Goal: Task Accomplishment & Management: Use online tool/utility

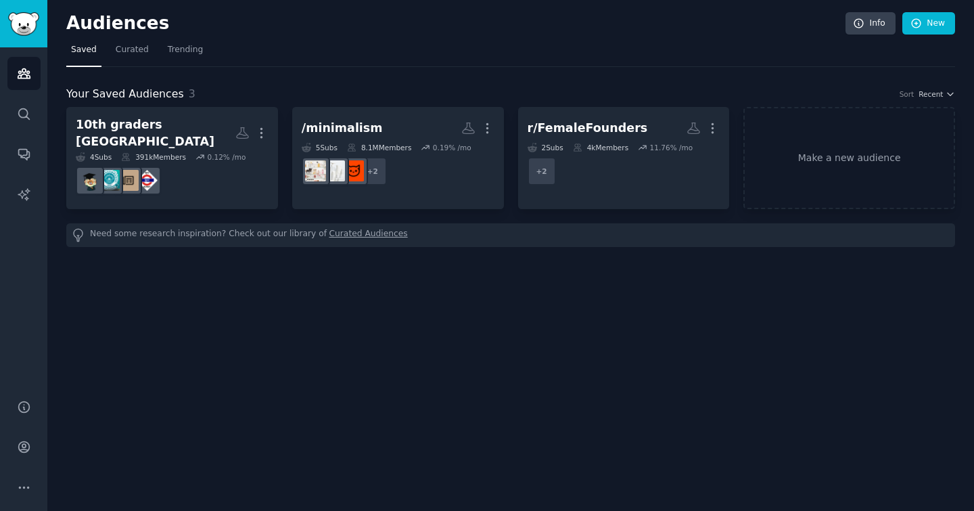
click at [818, 169] on link "Make a new audience" at bounding box center [849, 158] width 212 height 102
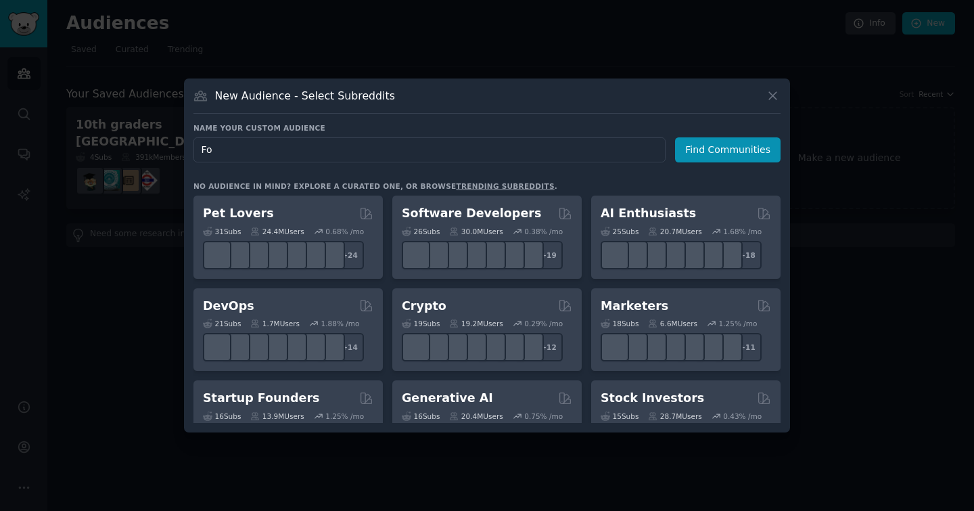
type input "F"
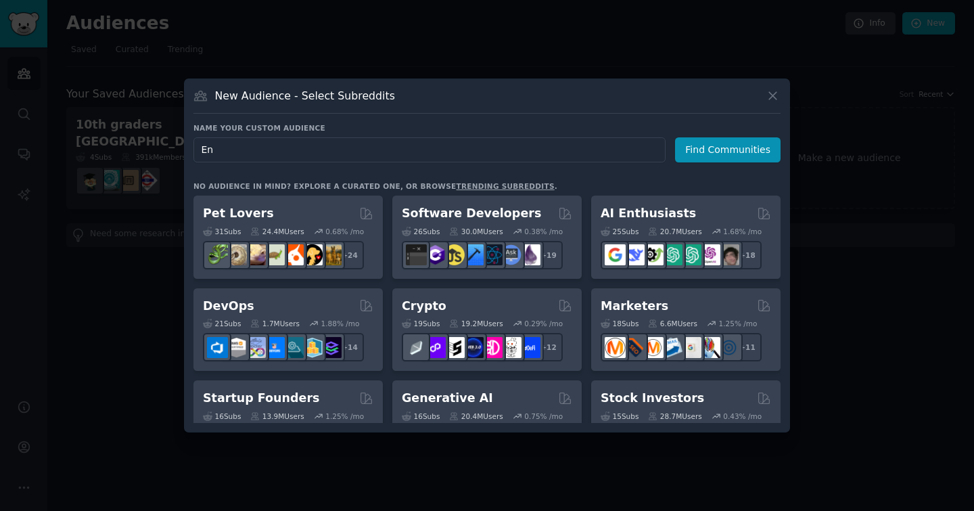
type input "E"
type input "Founders"
click at [701, 156] on button "Find Communities" at bounding box center [727, 149] width 105 height 25
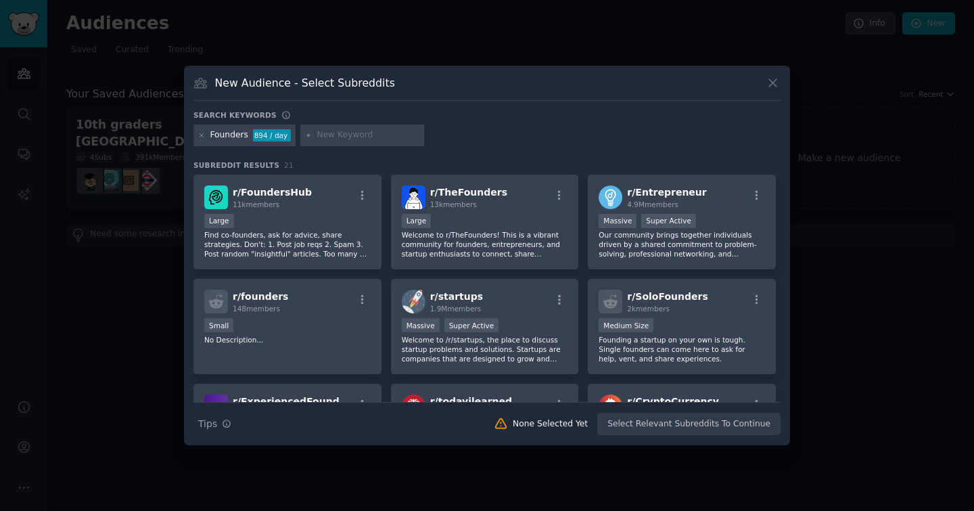
click at [669, 187] on span "r/ Entrepreneur" at bounding box center [666, 192] width 79 height 11
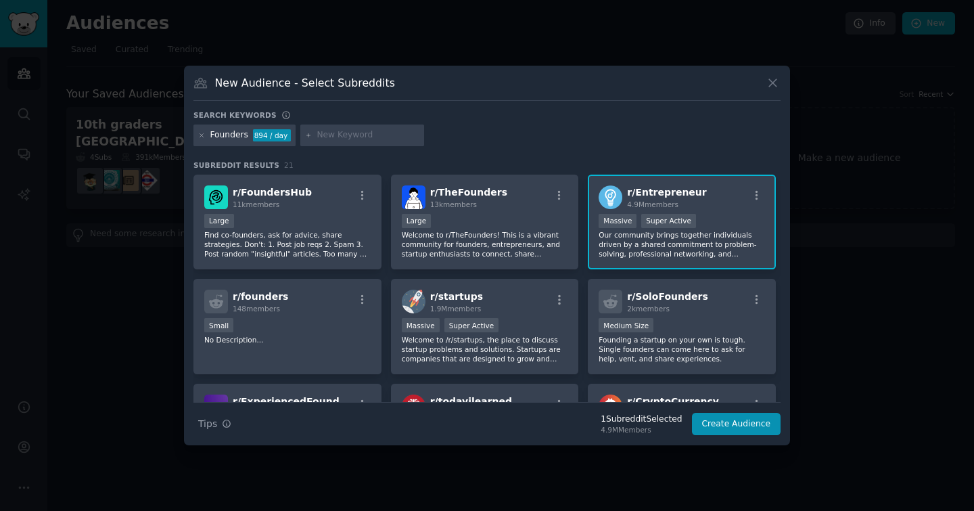
click at [665, 314] on div "r/ SoloFounders 2k members 1000 - 10,000 members Medium Size Founding a startup…" at bounding box center [682, 326] width 188 height 95
click at [497, 296] on div "r/ startups 1.9M members" at bounding box center [485, 301] width 166 height 24
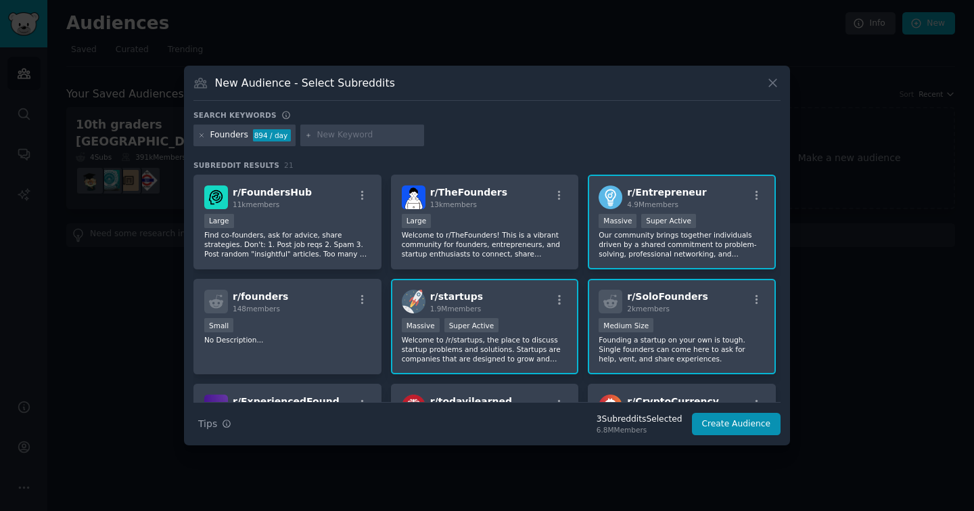
click at [464, 225] on div "Large" at bounding box center [485, 222] width 166 height 17
click at [289, 237] on p "Find co-founders, ask for advice, share strategies. Don't: 1. Post job reqs 2. …" at bounding box center [287, 244] width 166 height 28
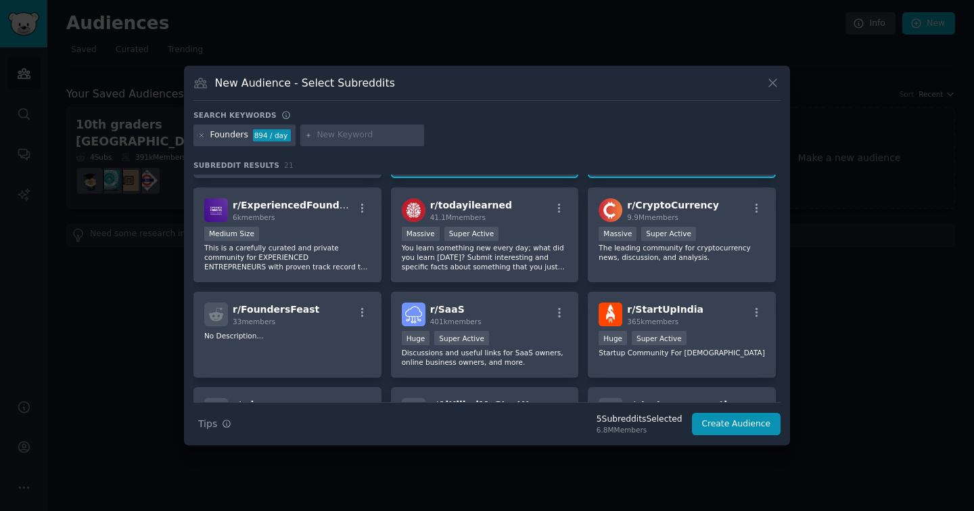
scroll to position [197, 0]
click at [345, 142] on div at bounding box center [362, 135] width 124 height 22
click at [354, 136] on input "text" at bounding box center [367, 135] width 103 height 12
type input "Founders journey"
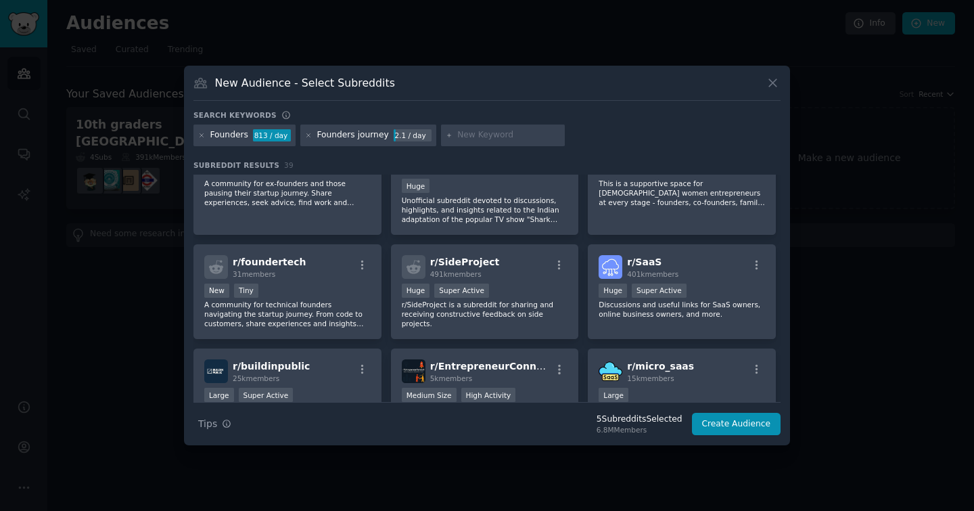
scroll to position [558, 0]
click at [307, 136] on icon at bounding box center [308, 134] width 3 height 3
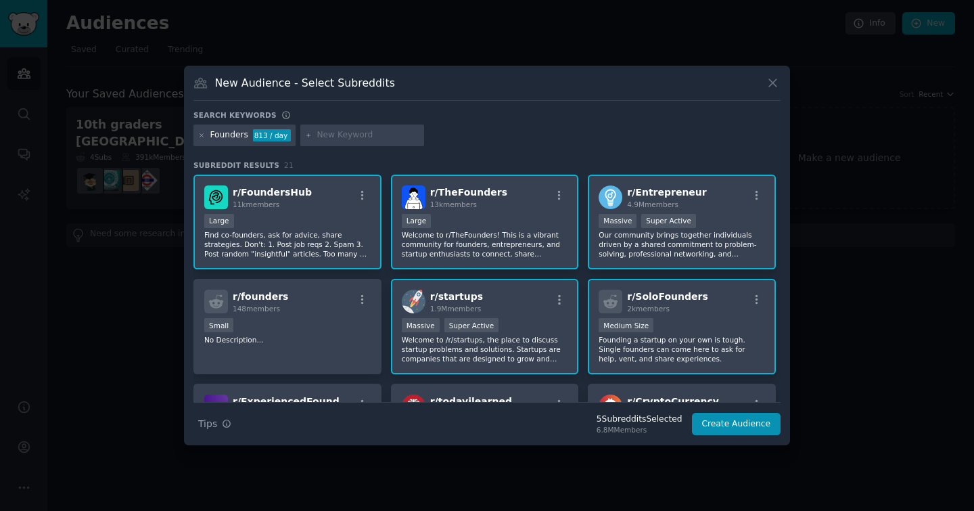
click at [348, 135] on input "text" at bounding box center [367, 135] width 103 height 12
type input "s"
type input "dtc founders"
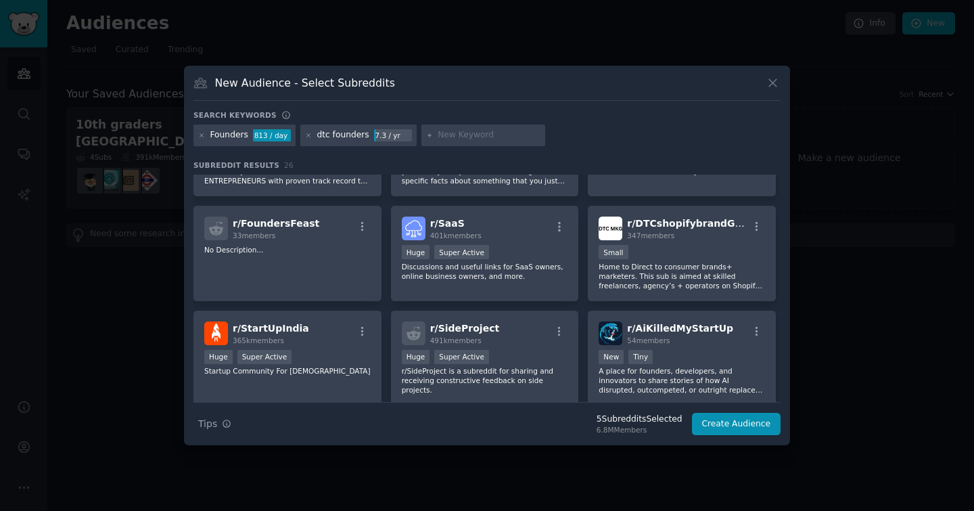
scroll to position [283, 0]
click at [651, 248] on div "Small" at bounding box center [681, 252] width 166 height 17
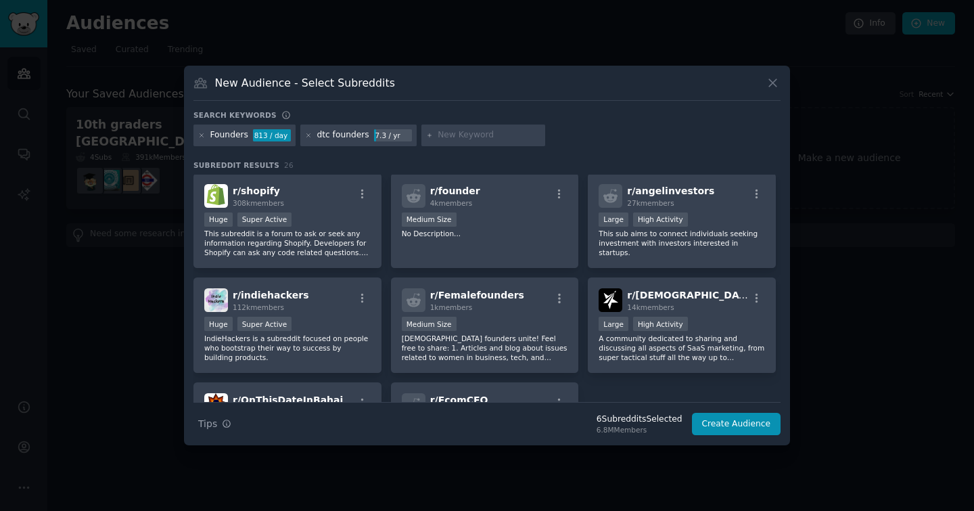
scroll to position [734, 0]
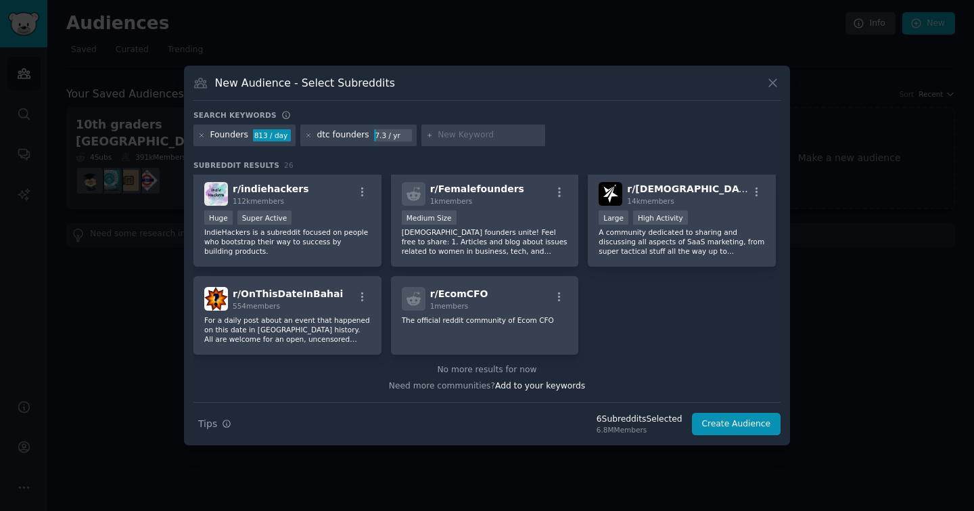
click at [461, 139] on input "text" at bounding box center [489, 135] width 103 height 12
type input "ceo"
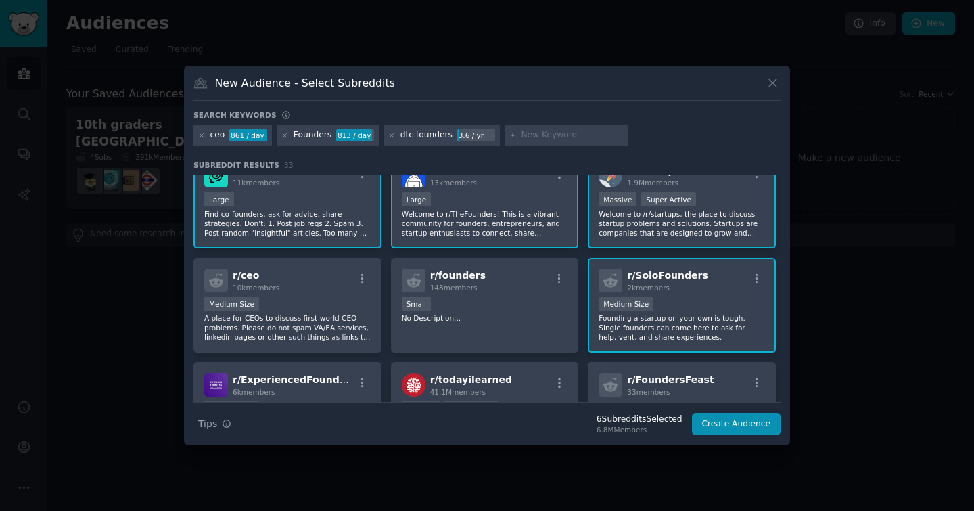
scroll to position [137, 0]
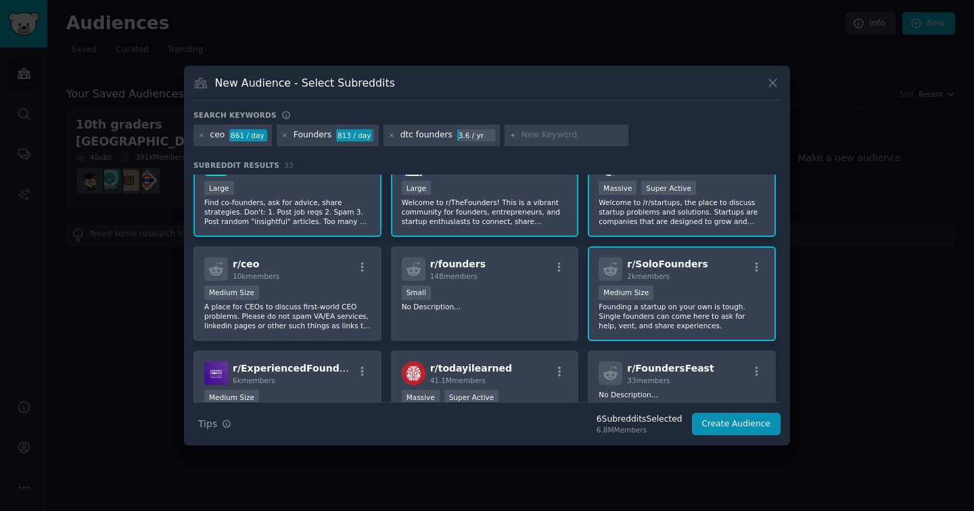
click at [254, 323] on p "A place for CEOs to discuss first-world CEO problems. Please do not spam VA/EA …" at bounding box center [287, 316] width 166 height 28
click at [341, 369] on div "r/ ExperiencedFounders 6k members" at bounding box center [287, 373] width 166 height 24
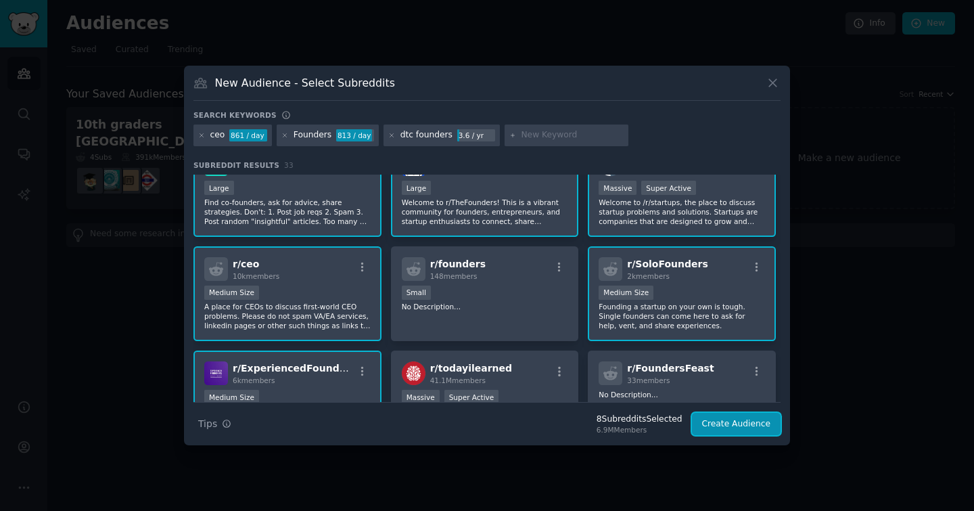
click at [717, 419] on button "Create Audience" at bounding box center [736, 424] width 89 height 23
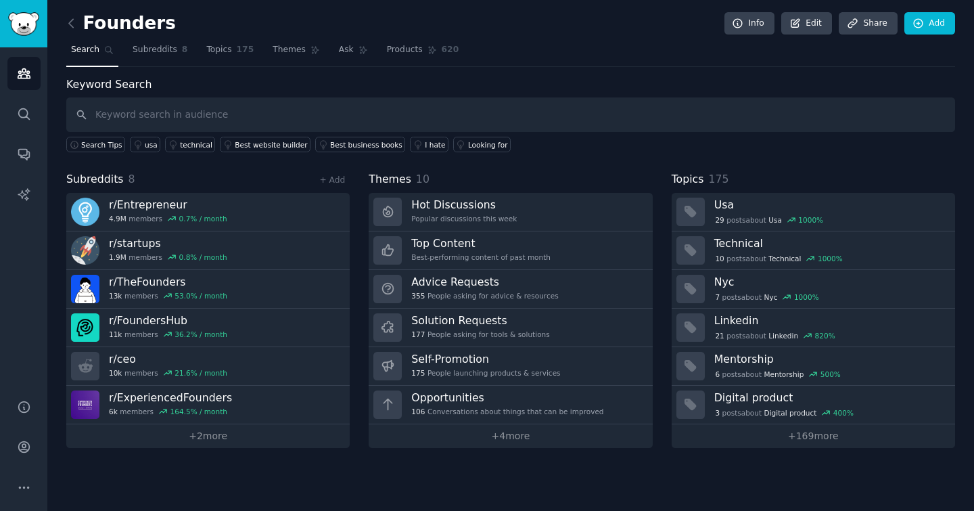
click at [509, 325] on h3 "Solution Requests" at bounding box center [480, 320] width 138 height 14
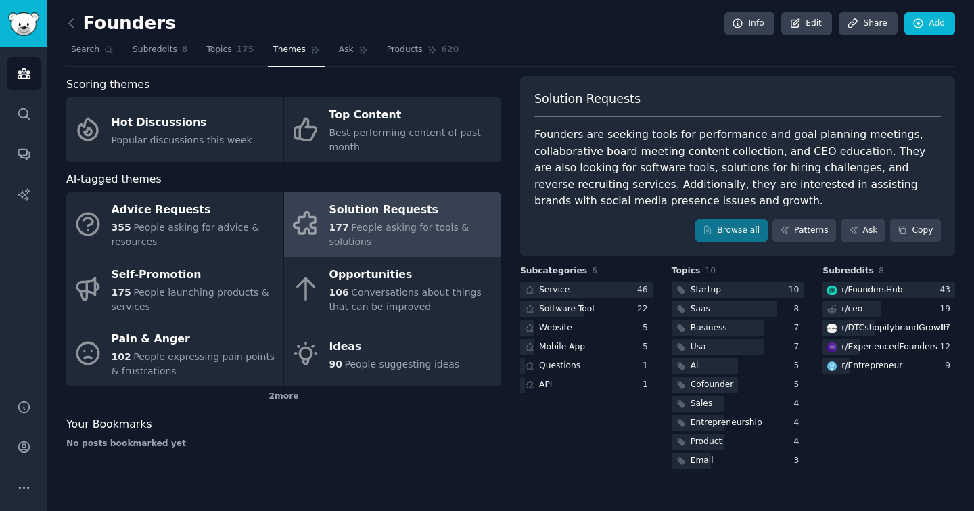
click at [709, 426] on div "Entrepreneurship" at bounding box center [726, 423] width 72 height 12
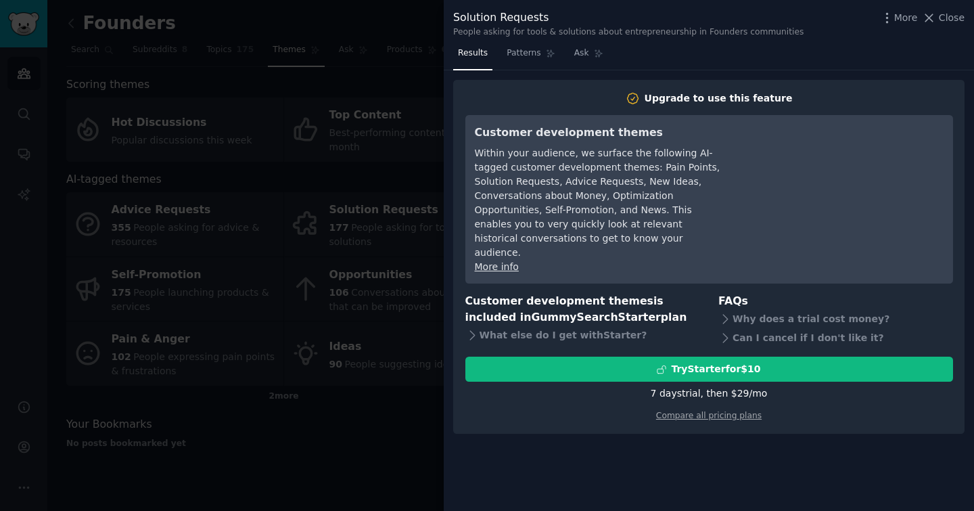
click at [952, 23] on span "Close" at bounding box center [952, 18] width 26 height 14
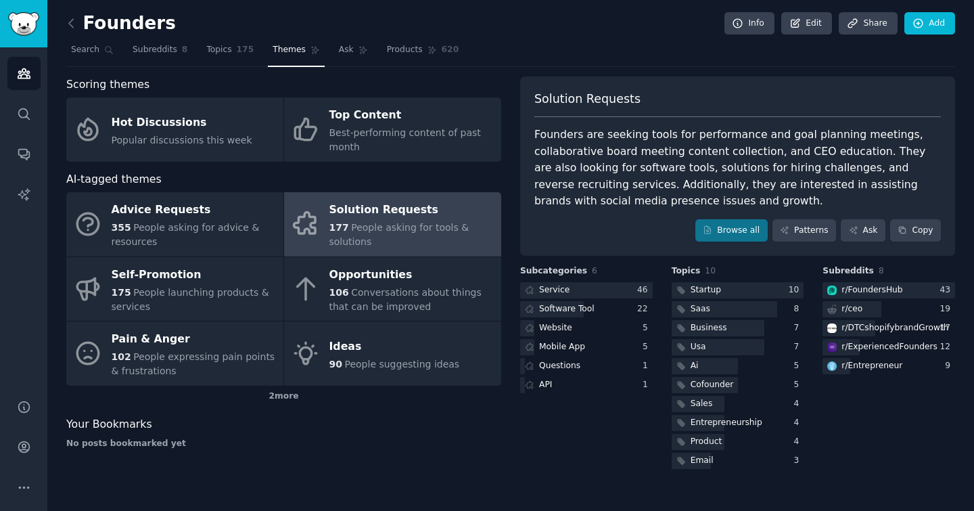
click at [375, 287] on span "Conversations about things that can be improved" at bounding box center [405, 299] width 152 height 25
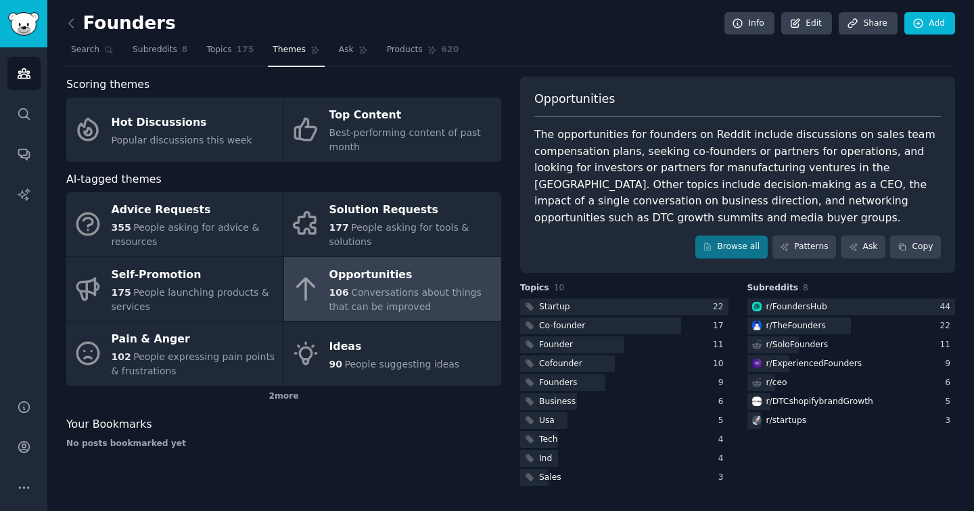
click at [560, 396] on div "Business" at bounding box center [557, 402] width 37 height 12
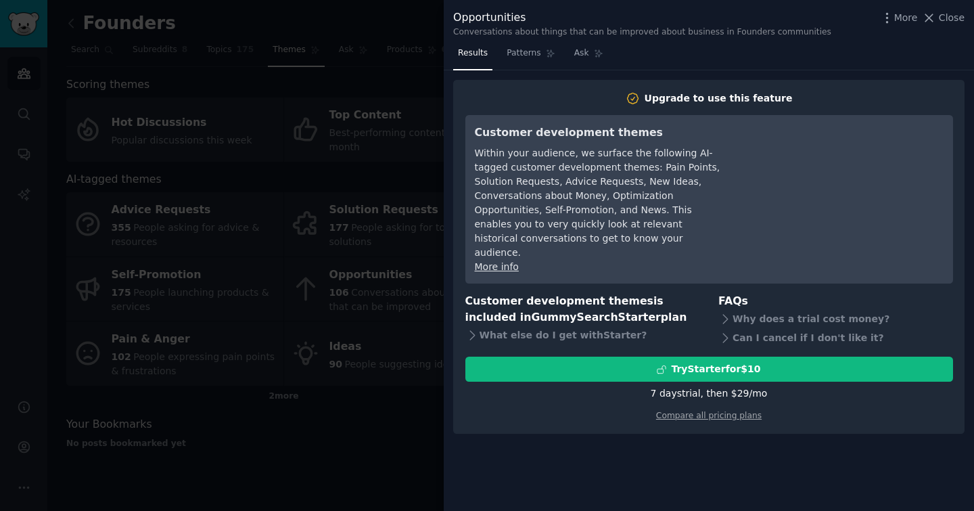
click at [517, 55] on span "Patterns" at bounding box center [523, 53] width 34 height 12
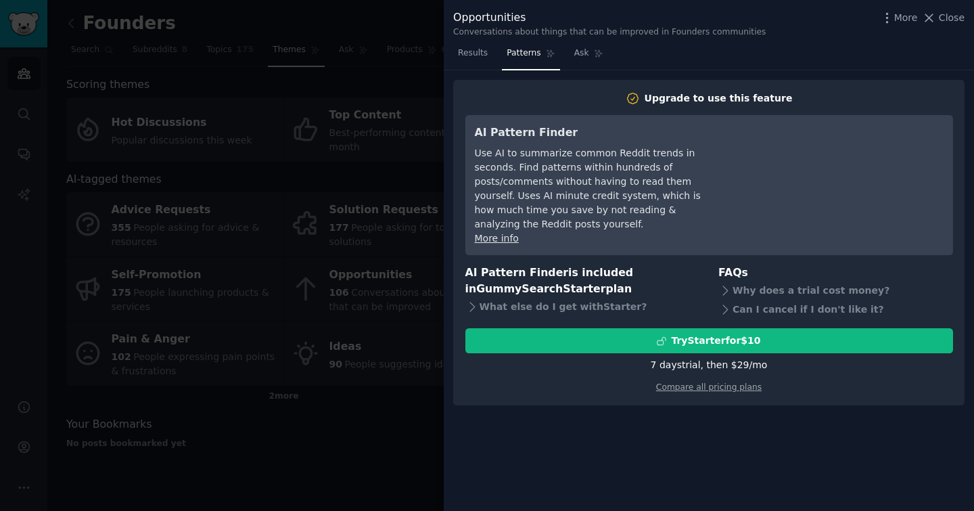
click at [576, 50] on span "Ask" at bounding box center [581, 53] width 15 height 12
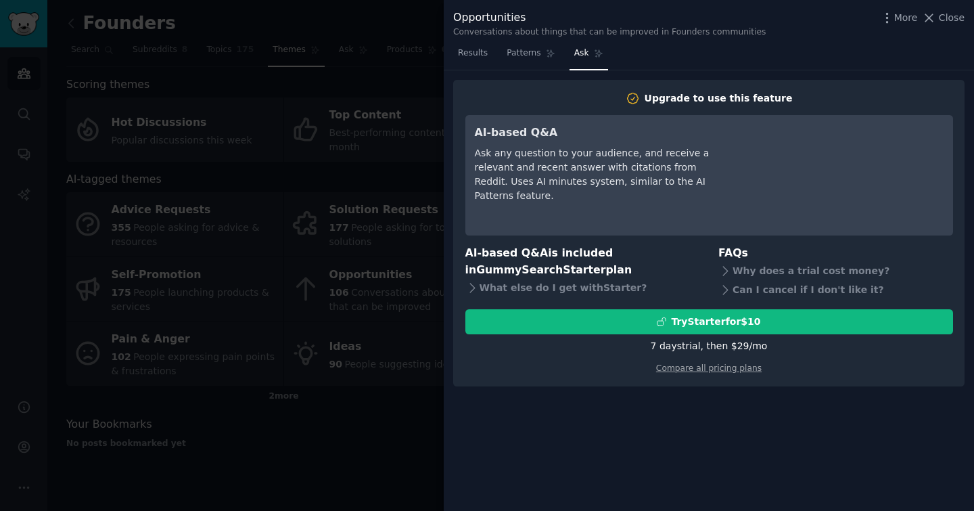
click at [949, 15] on span "Close" at bounding box center [952, 18] width 26 height 14
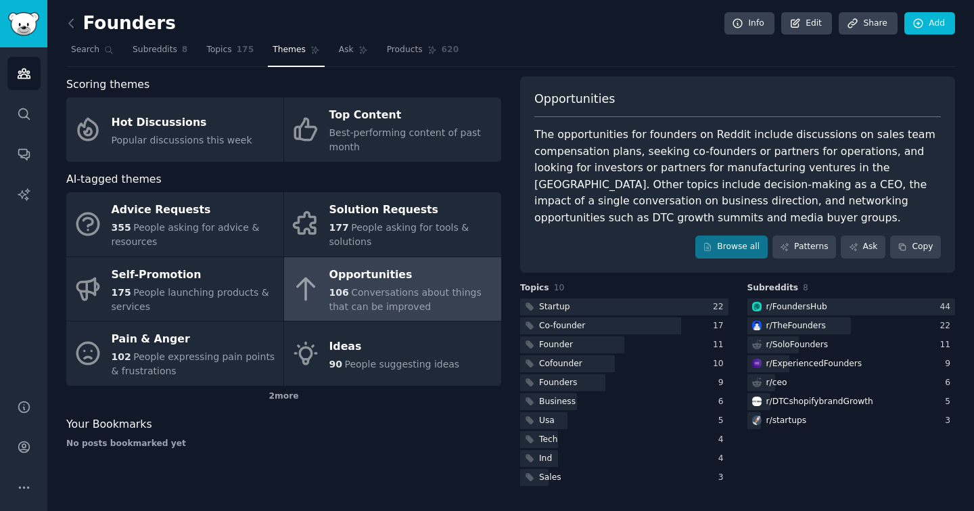
click at [156, 117] on div "Hot Discussions" at bounding box center [182, 123] width 141 height 22
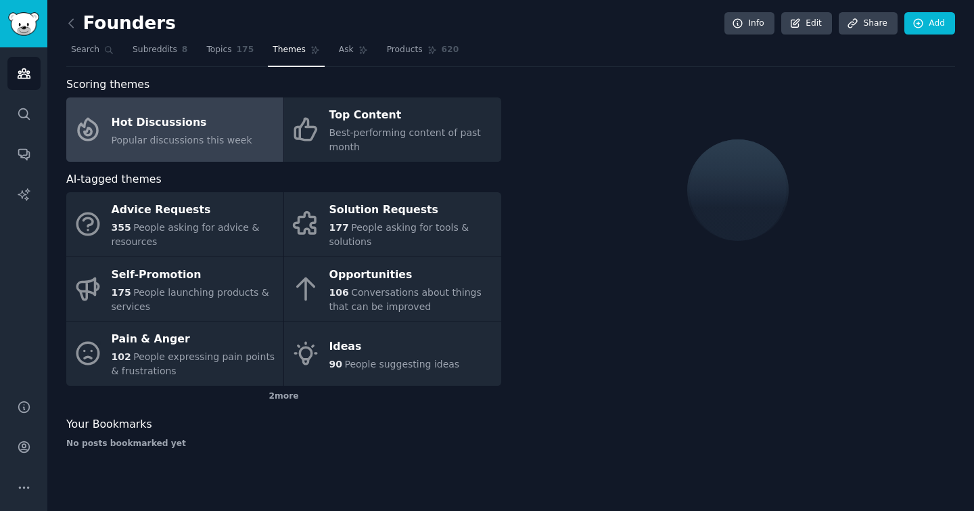
click at [214, 51] on span "Topics" at bounding box center [218, 50] width 25 height 12
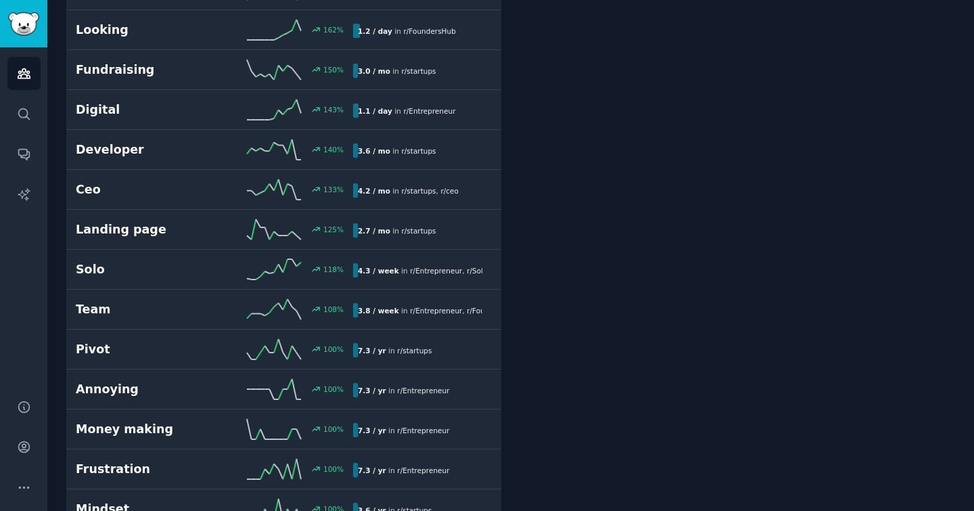
scroll to position [651, 0]
click at [160, 383] on h2 "Annoying" at bounding box center [145, 388] width 139 height 17
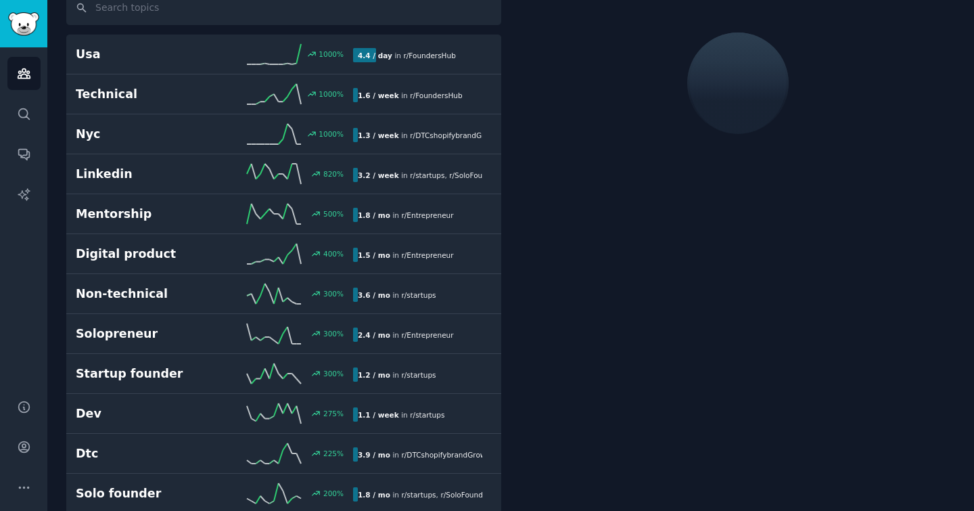
scroll to position [76, 0]
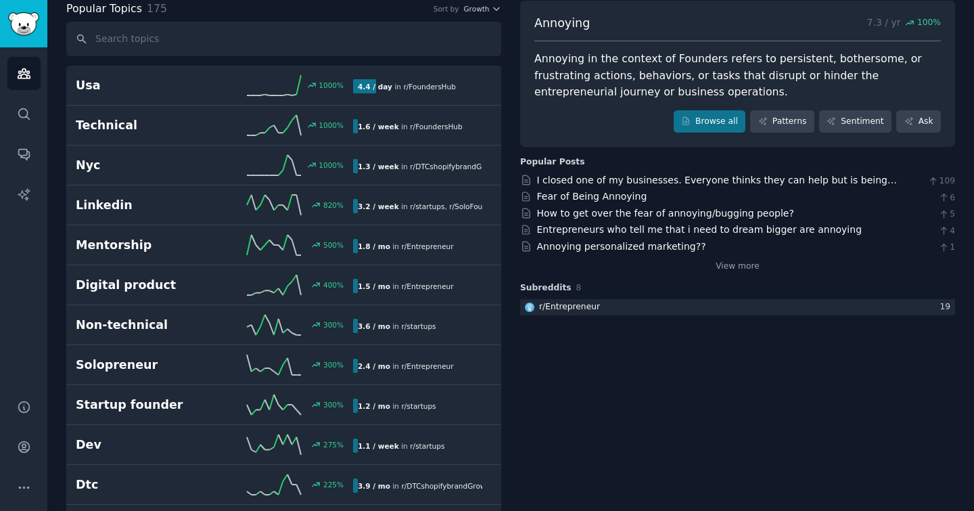
click at [603, 310] on div at bounding box center [737, 307] width 435 height 17
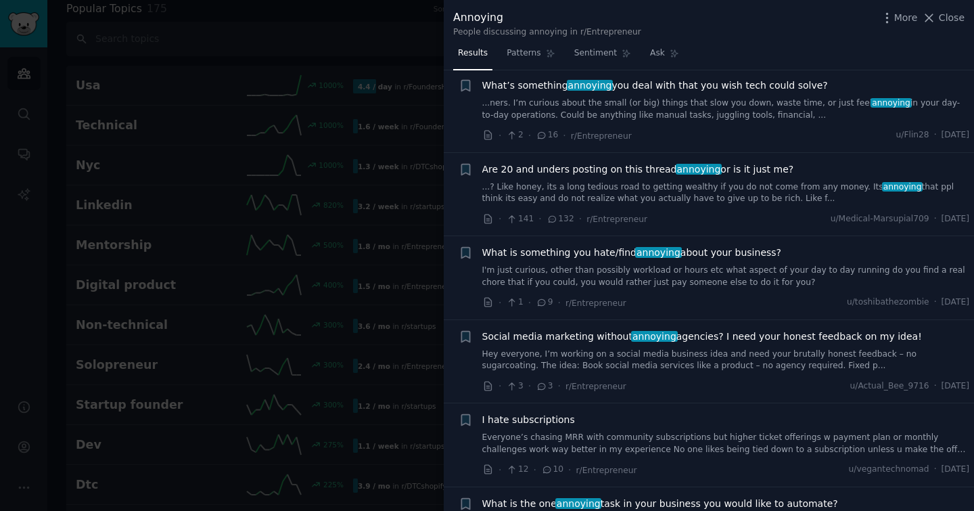
scroll to position [204, 0]
